Goal: Find contact information: Find contact information

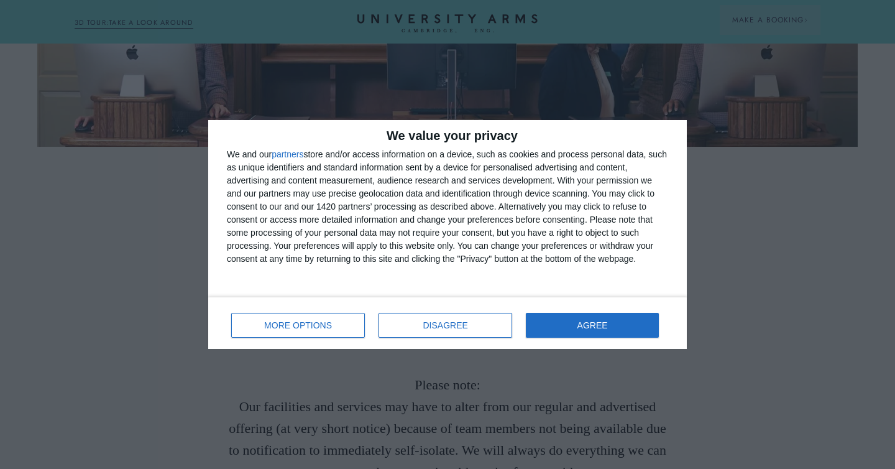
scroll to position [191, 0]
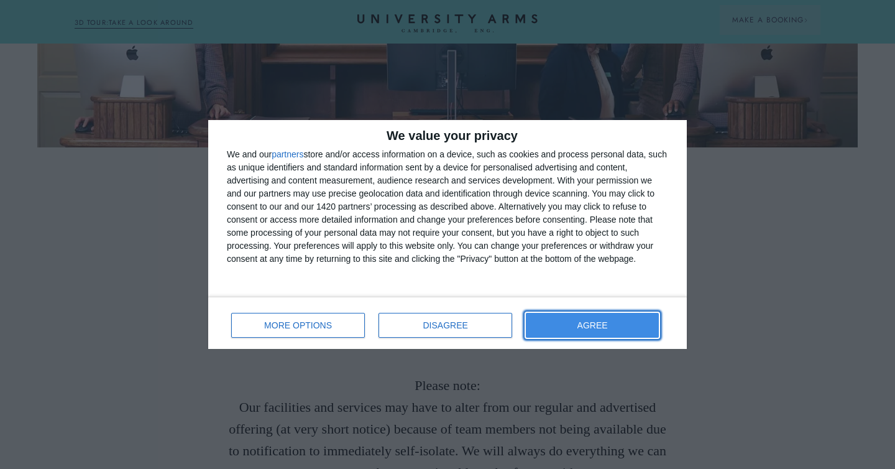
click at [595, 321] on span "AGREE" at bounding box center [593, 325] width 30 height 9
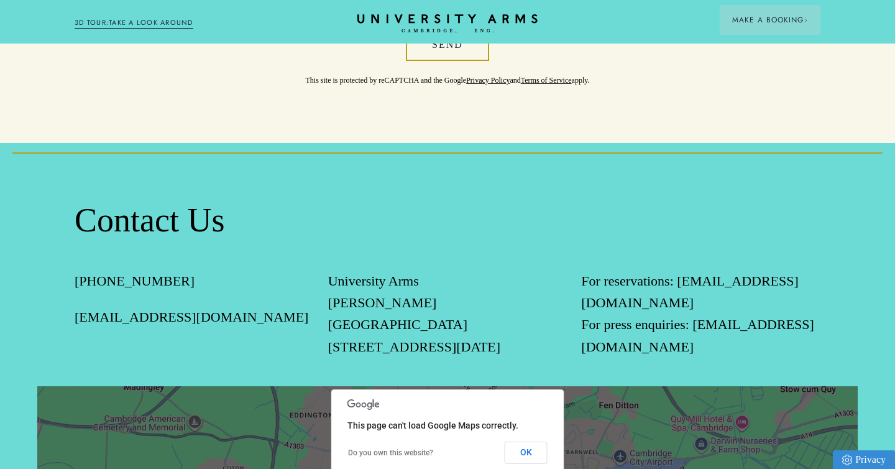
scroll to position [1057, 0]
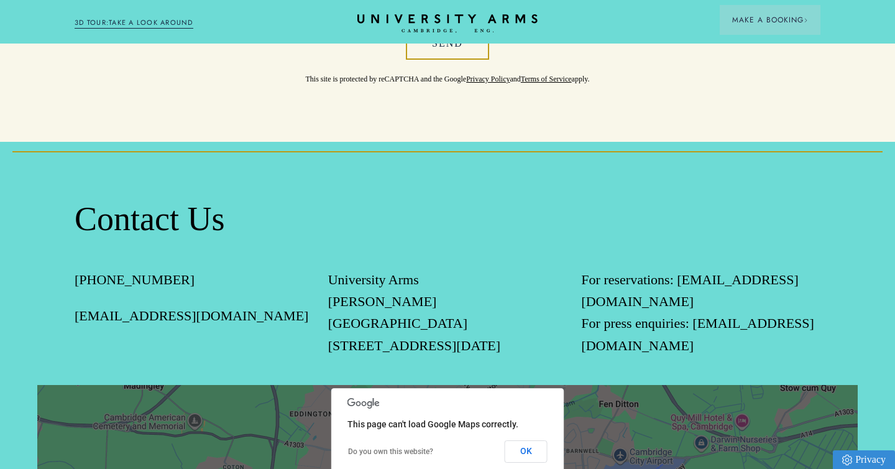
click at [253, 305] on p "[EMAIL_ADDRESS][DOMAIN_NAME]" at bounding box center [194, 316] width 239 height 22
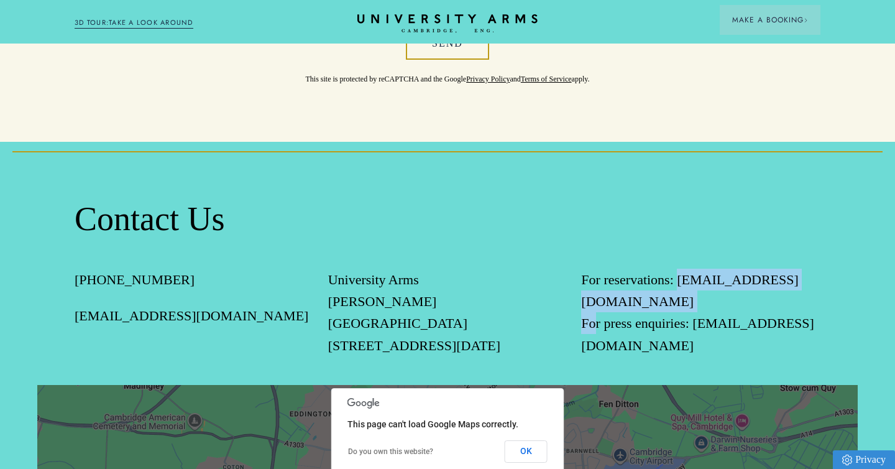
drag, startPoint x: 778, startPoint y: 284, endPoint x: 584, endPoint y: 284, distance: 194.6
click at [584, 284] on p "For reservations: [EMAIL_ADDRESS][DOMAIN_NAME] For press enquiries: [EMAIL_ADDR…" at bounding box center [700, 313] width 239 height 88
copy p "reservations@universityarms.com"
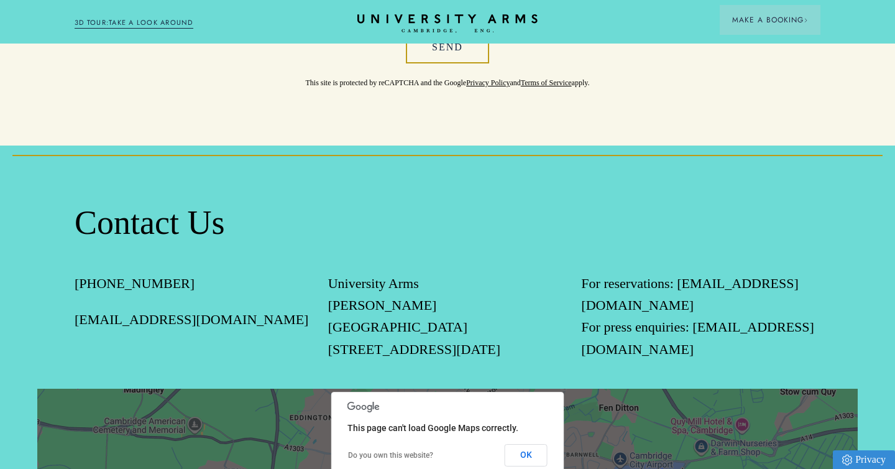
scroll to position [1065, 0]
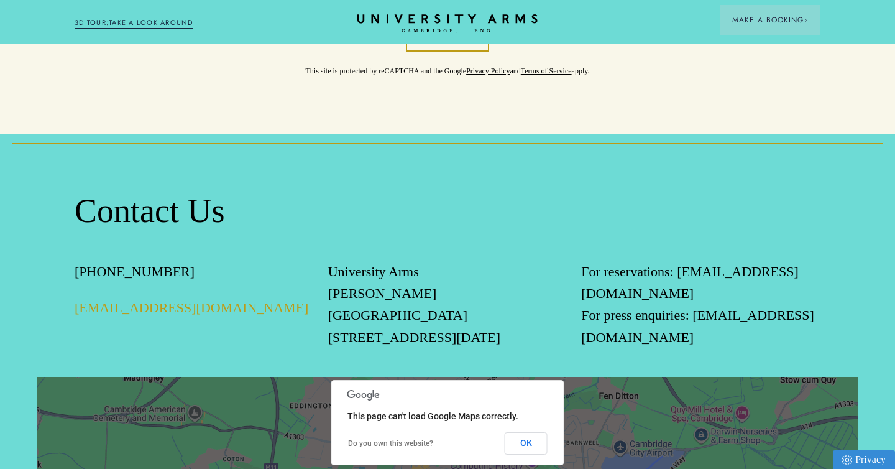
drag, startPoint x: 256, startPoint y: 285, endPoint x: 76, endPoint y: 290, distance: 179.1
click at [76, 297] on p "[EMAIL_ADDRESS][DOMAIN_NAME]" at bounding box center [194, 308] width 239 height 22
copy link "[EMAIL_ADDRESS][DOMAIN_NAME]"
